Goal: Task Accomplishment & Management: Manage account settings

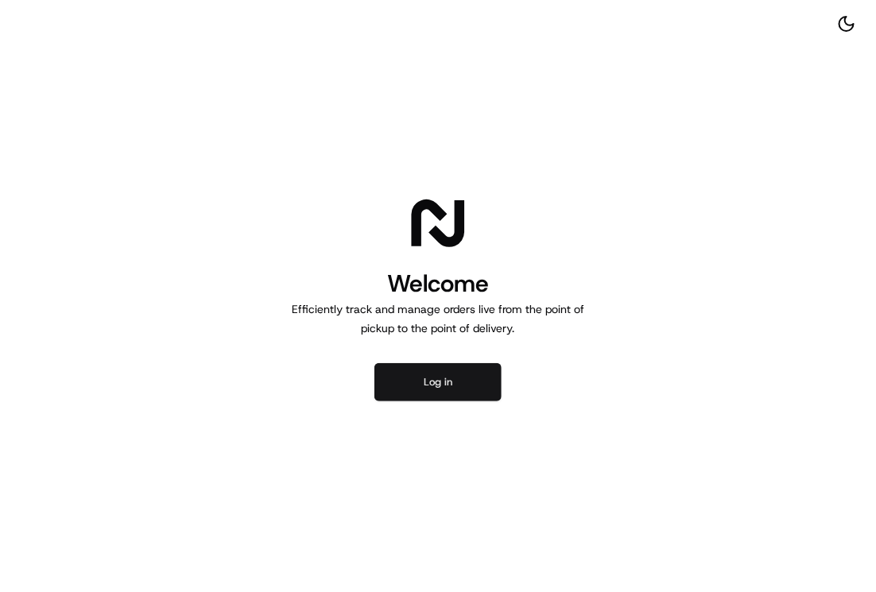
click at [437, 377] on button "Log in" at bounding box center [437, 382] width 127 height 38
